Goal: Task Accomplishment & Management: Complete application form

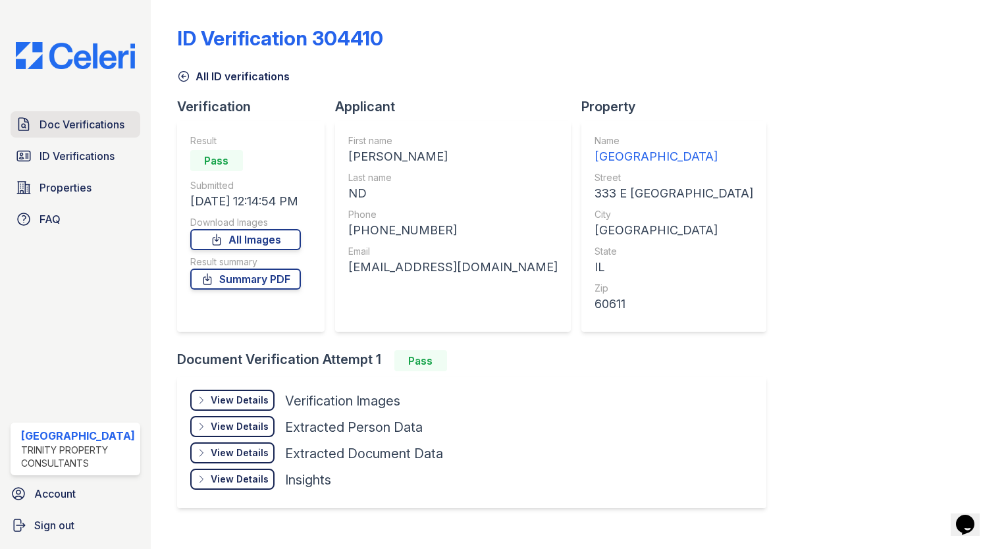
click at [85, 124] on span "Doc Verifications" at bounding box center [81, 124] width 85 height 16
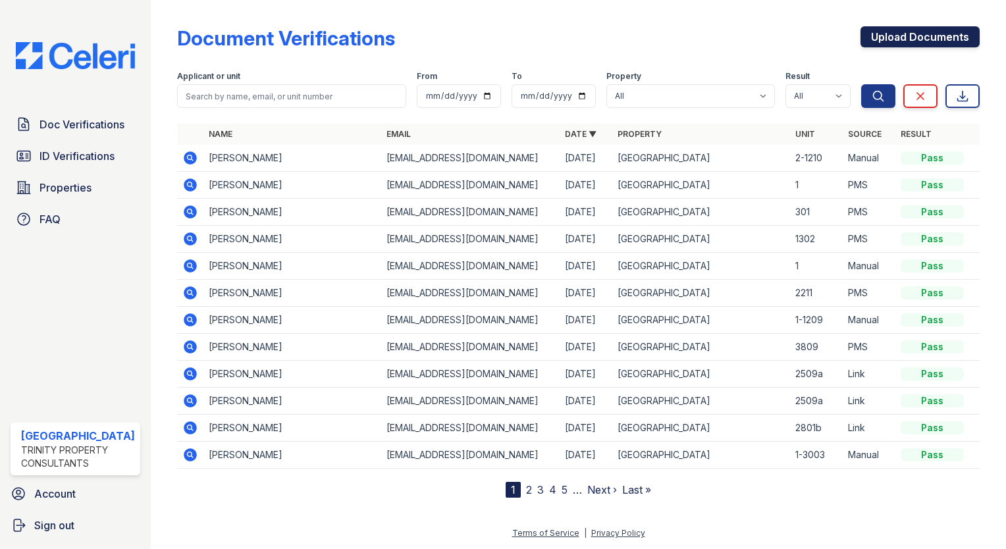
click at [924, 40] on link "Upload Documents" at bounding box center [919, 36] width 119 height 21
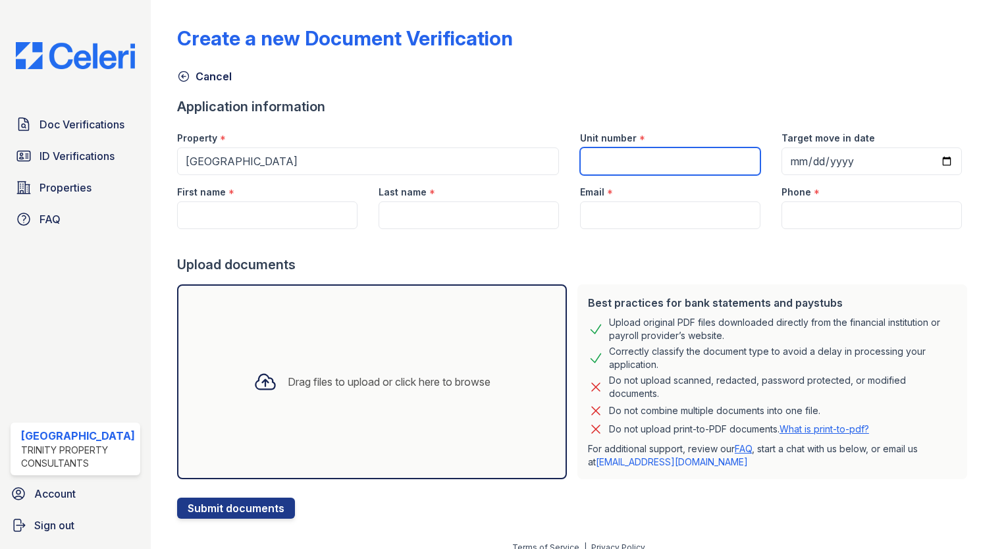
click at [616, 153] on input "Unit number" at bounding box center [670, 161] width 180 height 28
type input "2009B"
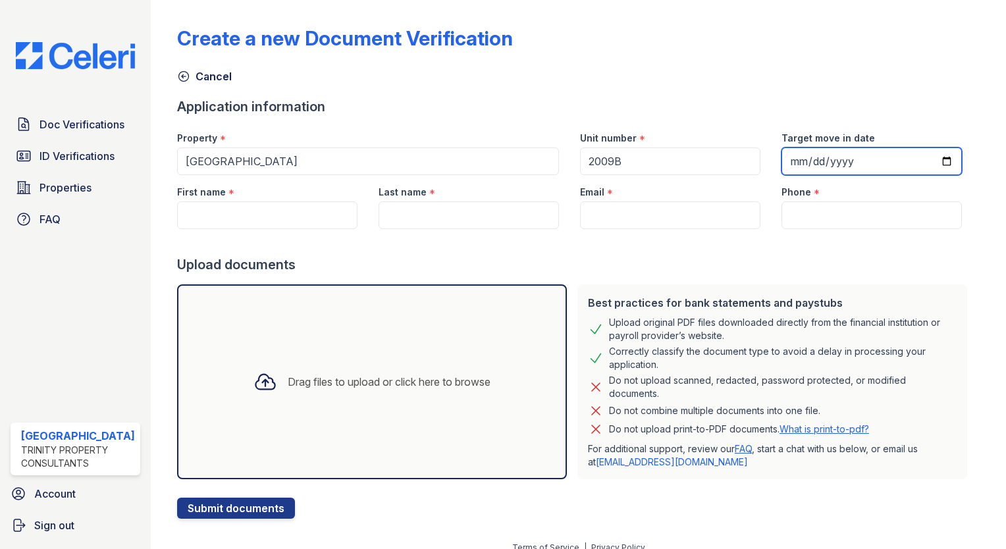
click at [921, 164] on input "Target move in date" at bounding box center [871, 161] width 180 height 28
click at [924, 167] on input "Target move in date" at bounding box center [871, 161] width 180 height 28
type input "[DATE]"
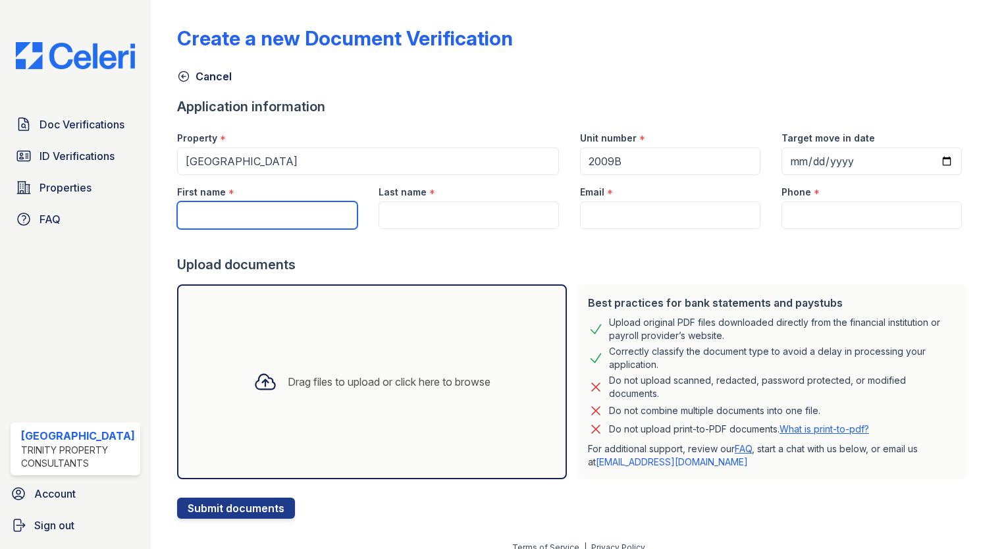
click at [257, 220] on input "First name" at bounding box center [267, 215] width 180 height 28
type input "[PERSON_NAME]"
type input "Chrzastowski"
type input "[EMAIL_ADDRESS][DOMAIN_NAME]"
type input "7088057226"
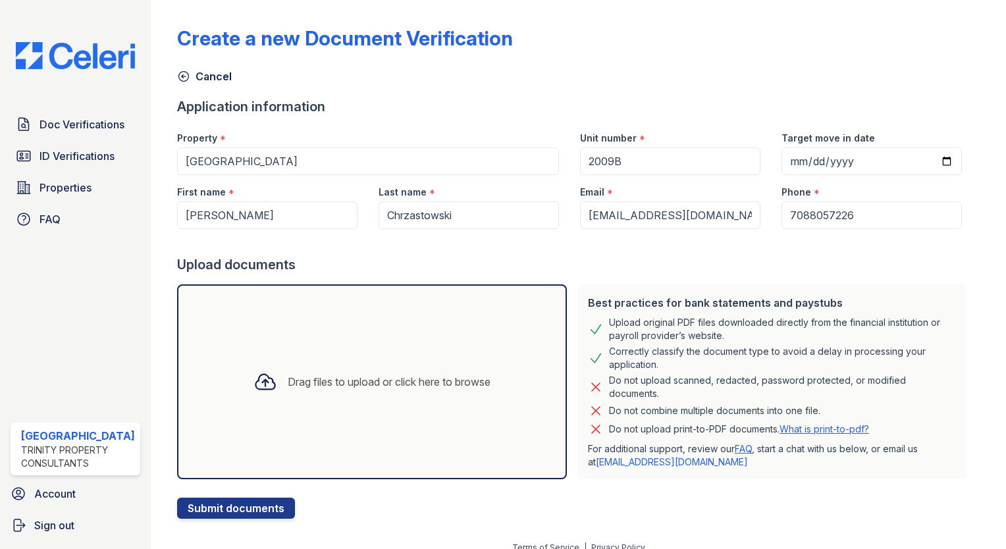
click at [735, 254] on div at bounding box center [574, 242] width 795 height 26
click at [227, 507] on button "Submit documents" at bounding box center [236, 508] width 118 height 21
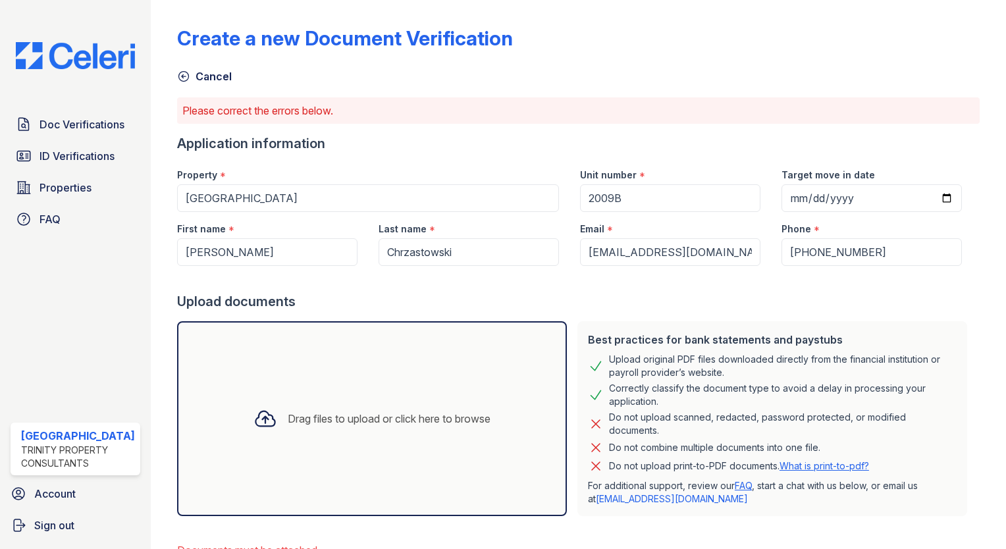
drag, startPoint x: 264, startPoint y: 438, endPoint x: 211, endPoint y: 355, distance: 98.6
click at [211, 355] on div "Drag files to upload or click here to browse" at bounding box center [372, 418] width 390 height 195
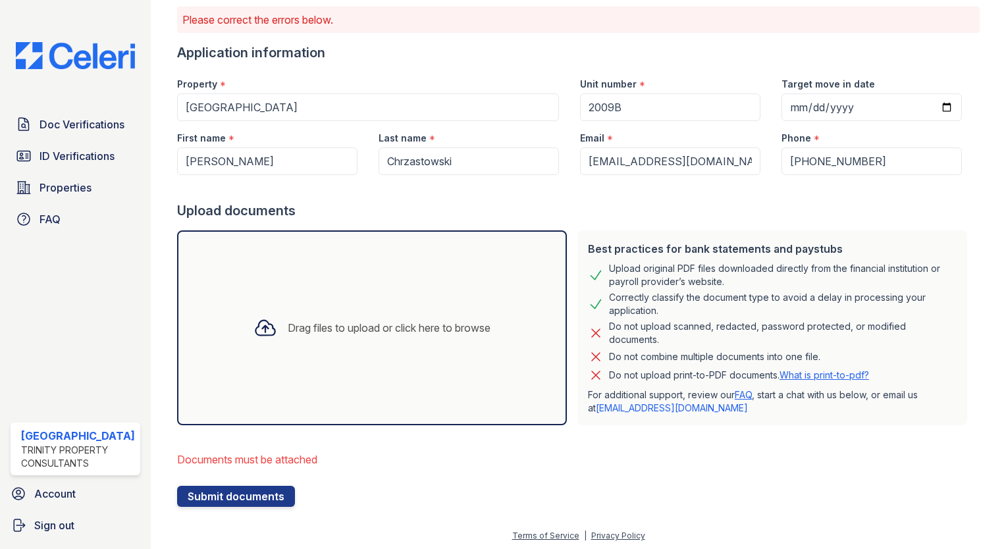
scroll to position [92, 0]
click at [229, 486] on button "Submit documents" at bounding box center [236, 494] width 118 height 21
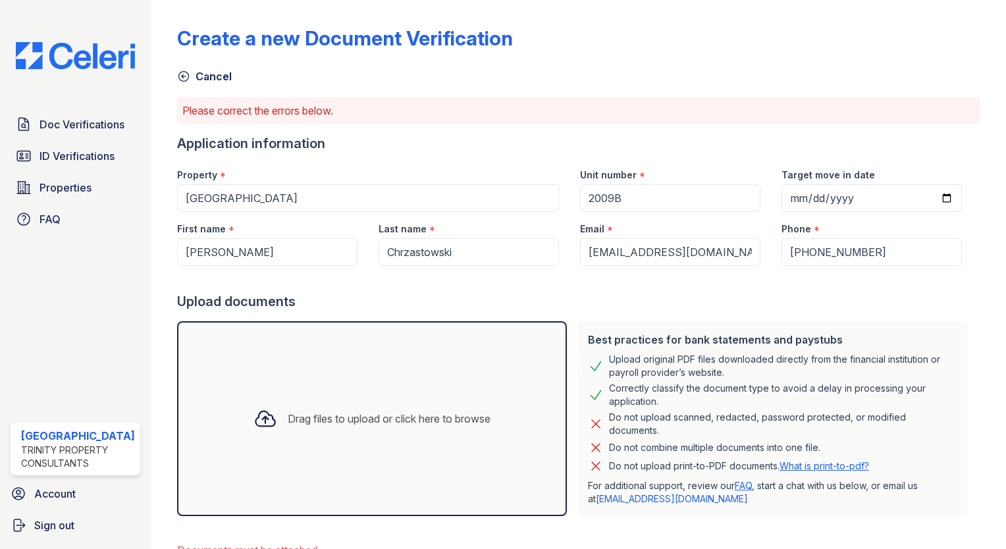
click at [288, 415] on div "Drag files to upload or click here to browse" at bounding box center [389, 419] width 203 height 16
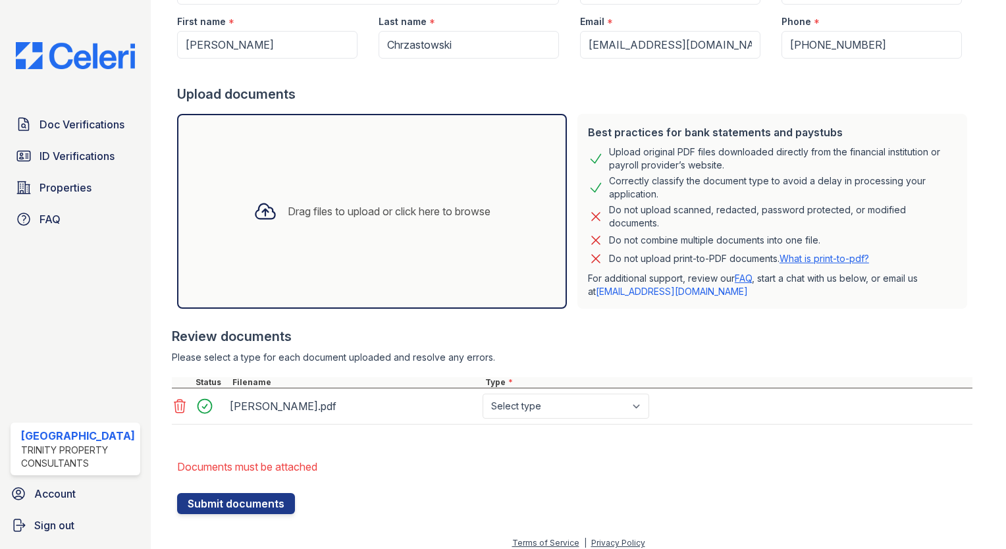
scroll to position [216, 0]
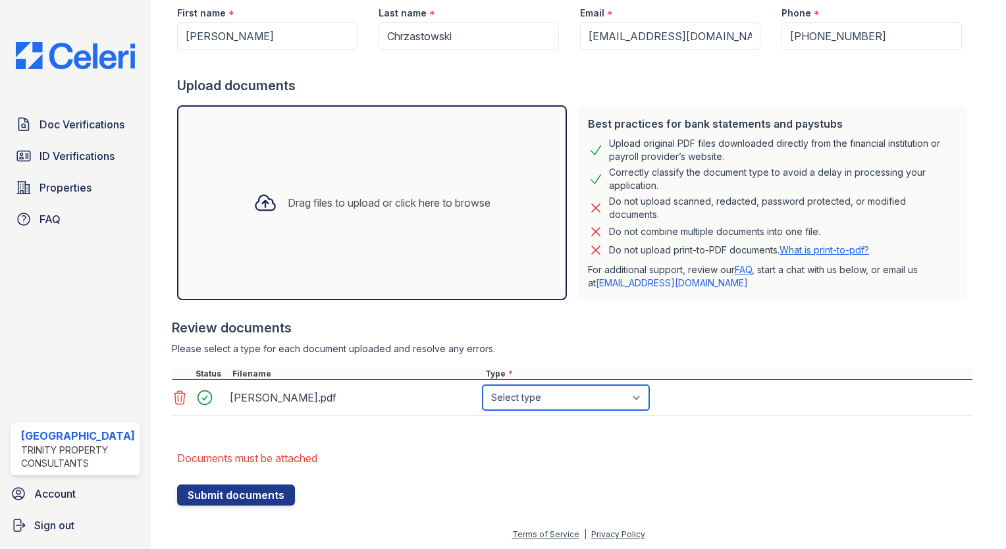
click at [508, 396] on select "Select type Paystub Bank Statement Offer Letter Tax Documents Benefit Award Let…" at bounding box center [565, 397] width 167 height 25
select select "paystub"
click at [482, 385] on select "Select type Paystub Bank Statement Offer Letter Tax Documents Benefit Award Let…" at bounding box center [565, 397] width 167 height 25
click at [223, 494] on button "Submit documents" at bounding box center [236, 494] width 118 height 21
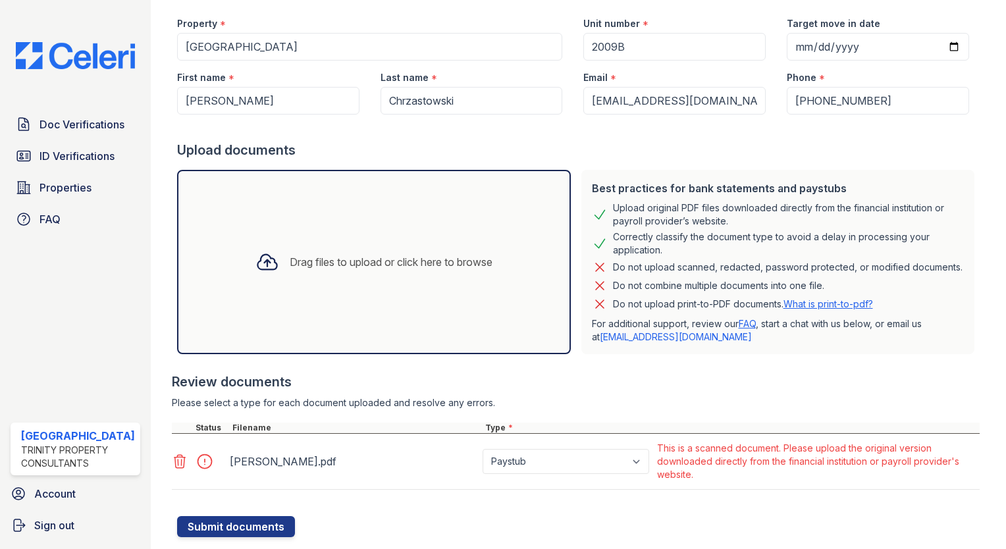
scroll to position [183, 0]
